Goal: Information Seeking & Learning: Learn about a topic

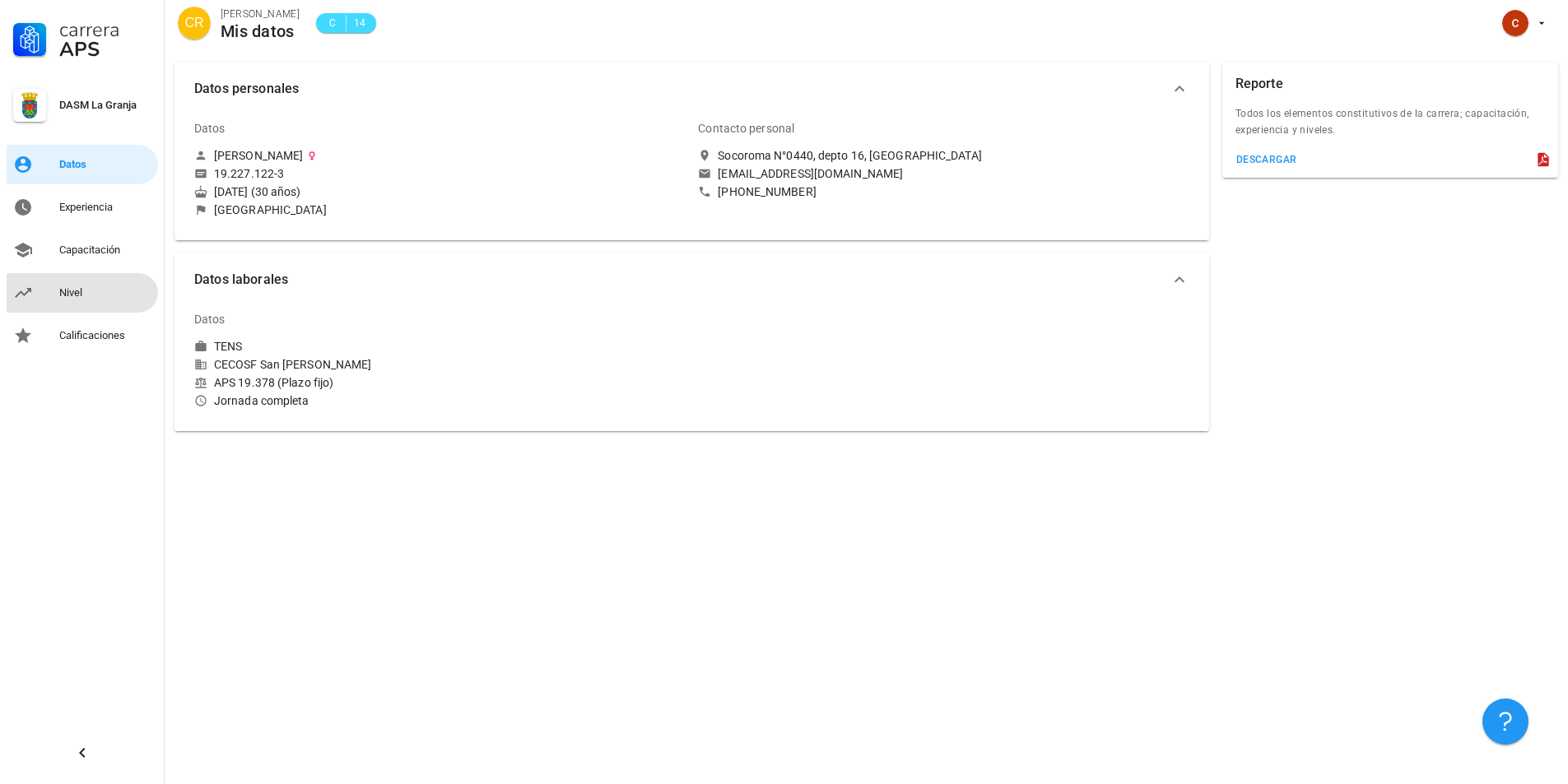
click at [100, 304] on div "Nivel" at bounding box center [104, 293] width 92 height 27
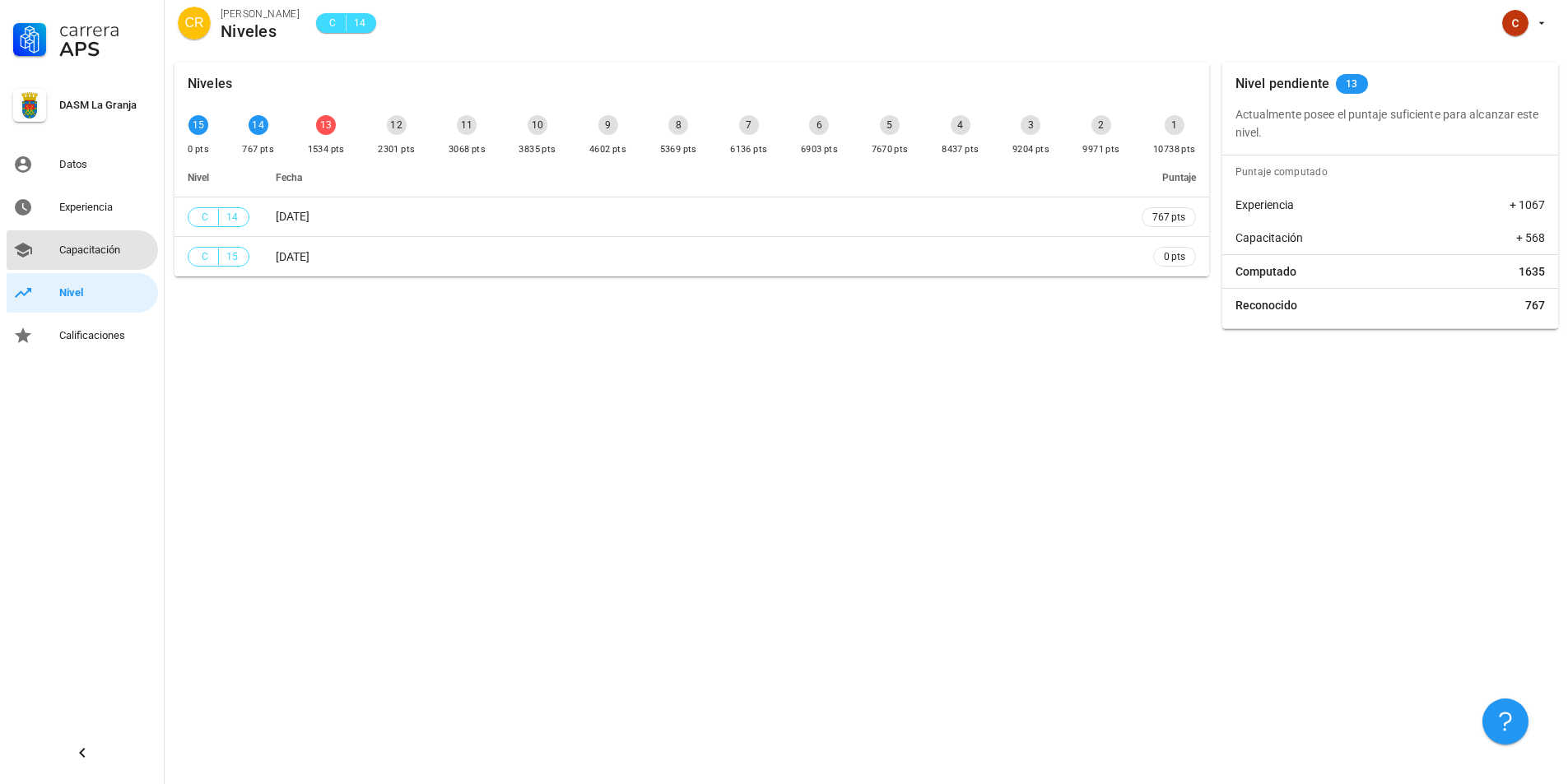
click at [79, 252] on div "Capacitación" at bounding box center [104, 250] width 92 height 13
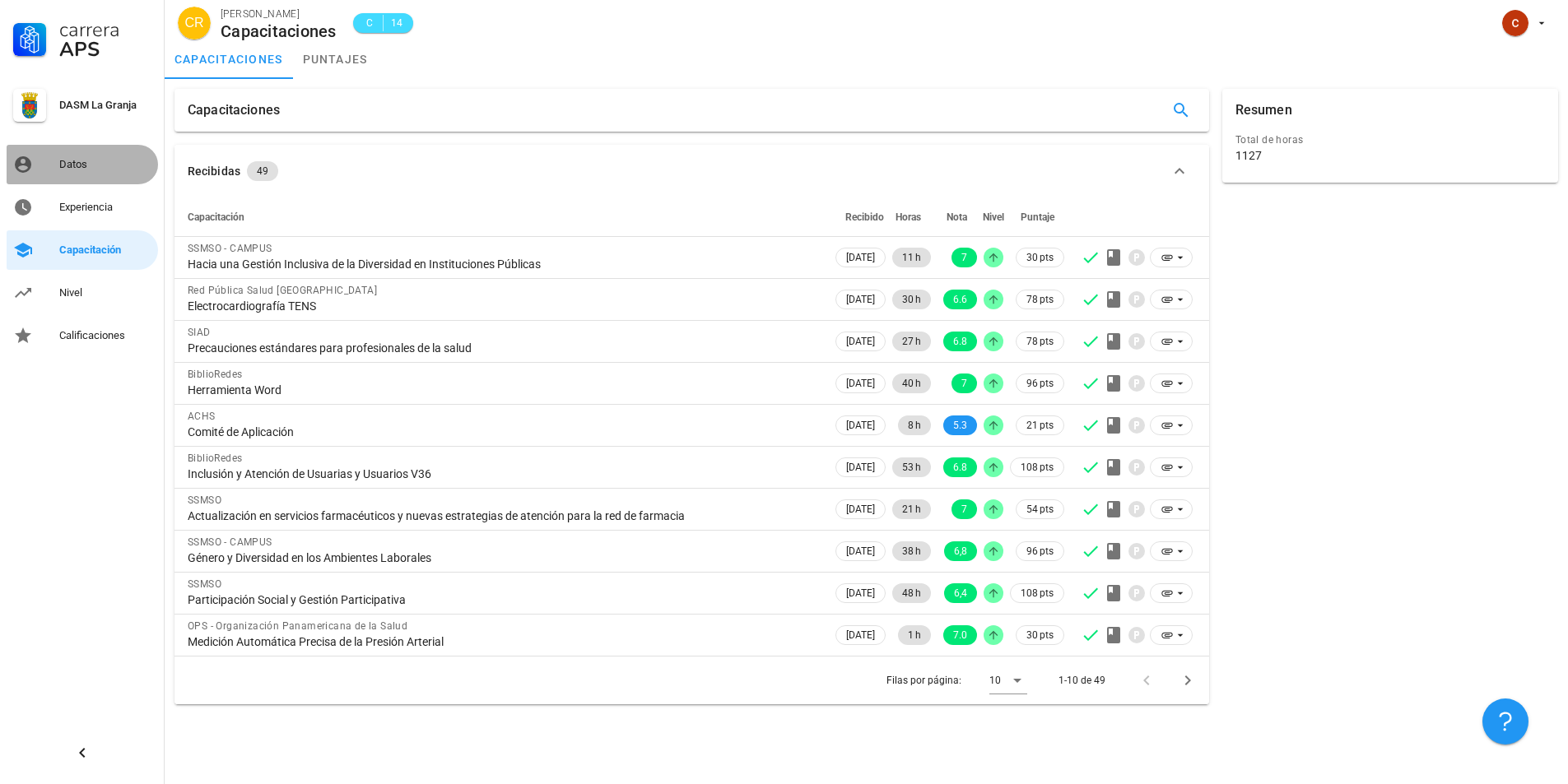
click at [116, 172] on div "Datos" at bounding box center [104, 165] width 92 height 27
